Goal: Register for event/course

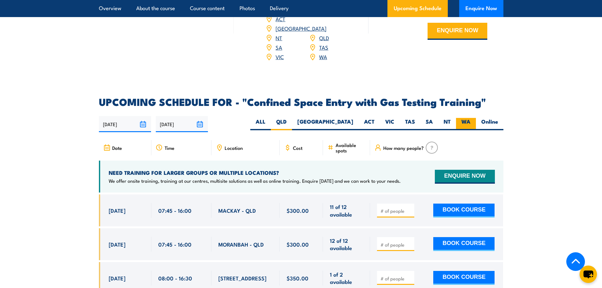
click at [468, 120] on label "WA" at bounding box center [466, 124] width 20 height 12
click at [470, 120] on input "WA" at bounding box center [472, 120] width 4 height 4
radio input "true"
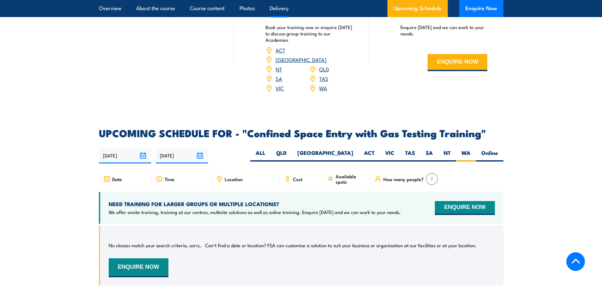
scroll to position [1041, 0]
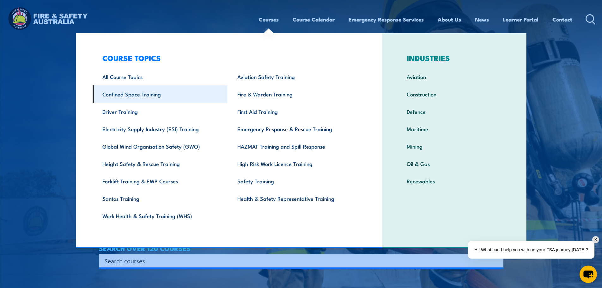
click at [142, 94] on link "Confined Space Training" at bounding box center [160, 93] width 135 height 17
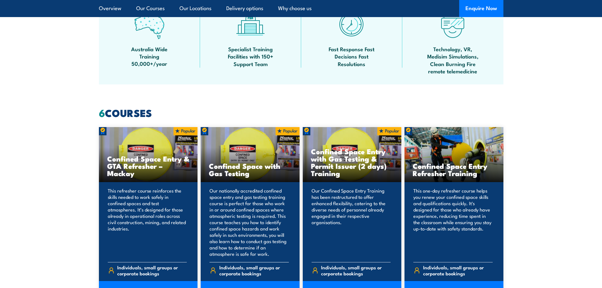
scroll to position [411, 0]
click at [334, 176] on h3 "Confined Space Entry with Gas Testing & Permit Issuer (2 days) Training" at bounding box center [352, 161] width 82 height 29
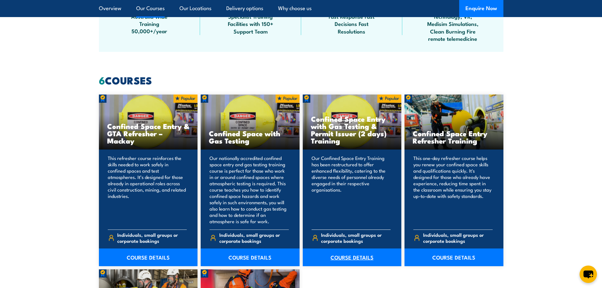
scroll to position [474, 0]
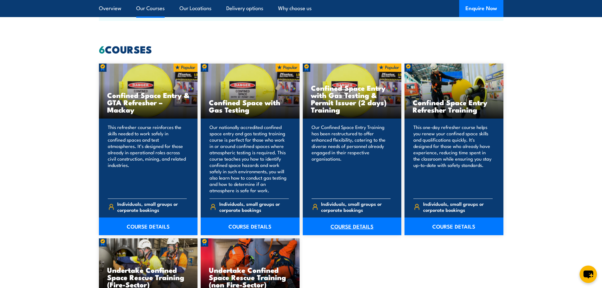
click at [350, 225] on link "COURSE DETAILS" at bounding box center [352, 226] width 99 height 18
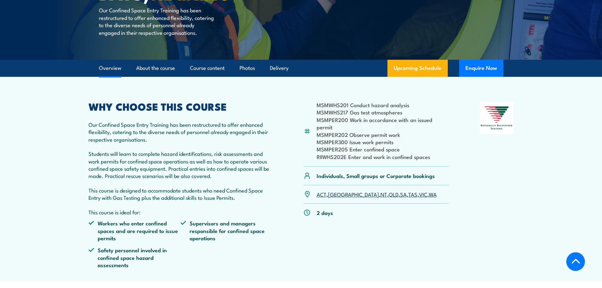
scroll to position [158, 0]
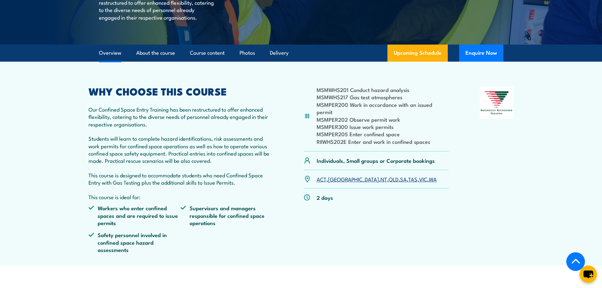
click at [389, 180] on link "QLD" at bounding box center [394, 179] width 10 height 8
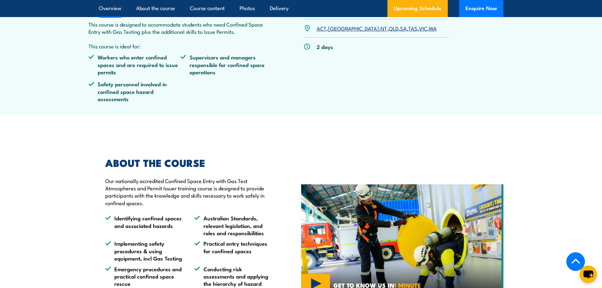
scroll to position [316, 0]
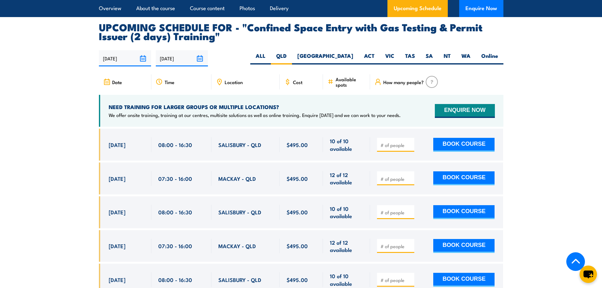
scroll to position [1130, 0]
